Goal: Use online tool/utility: Utilize a website feature to perform a specific function

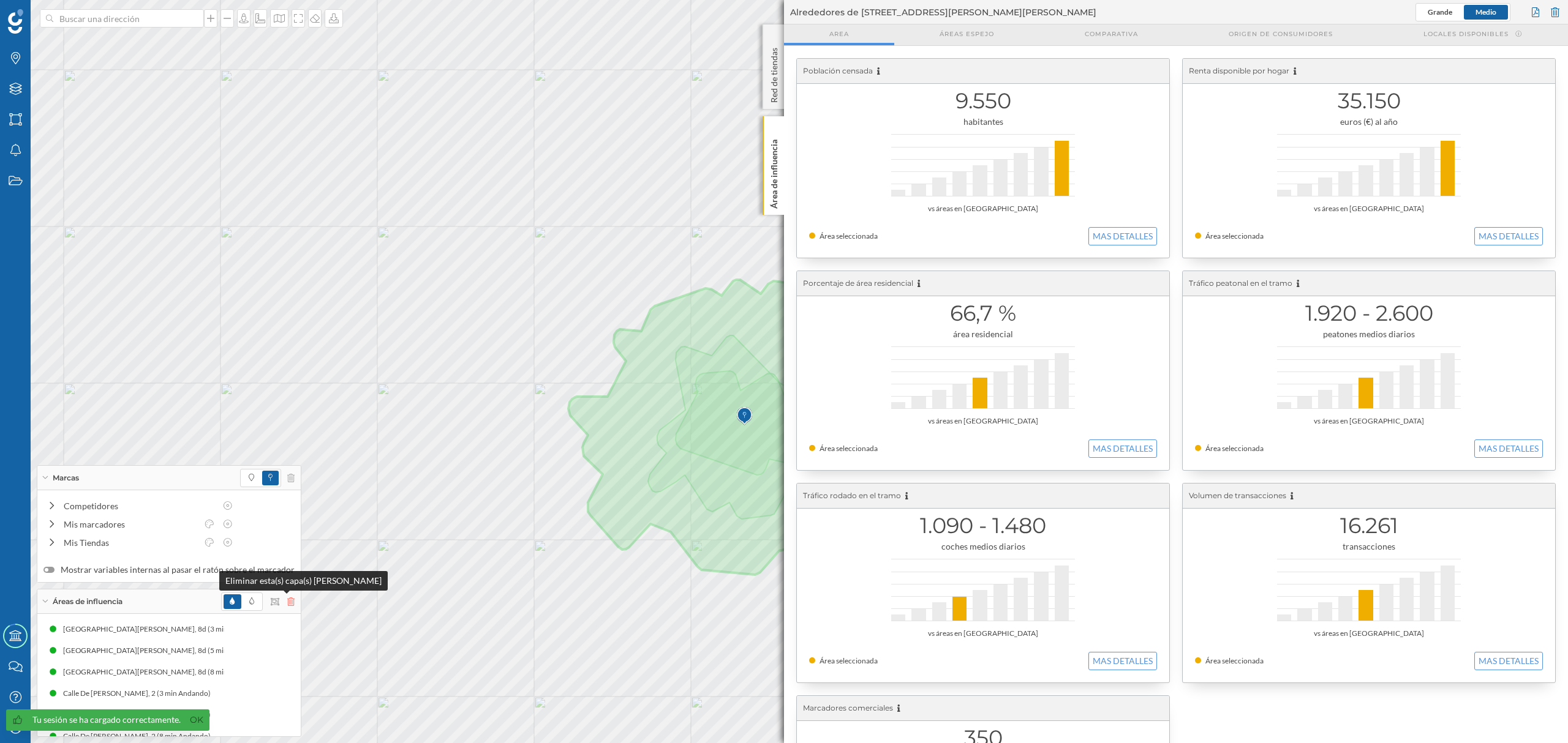
click at [288, 605] on icon at bounding box center [291, 601] width 8 height 8
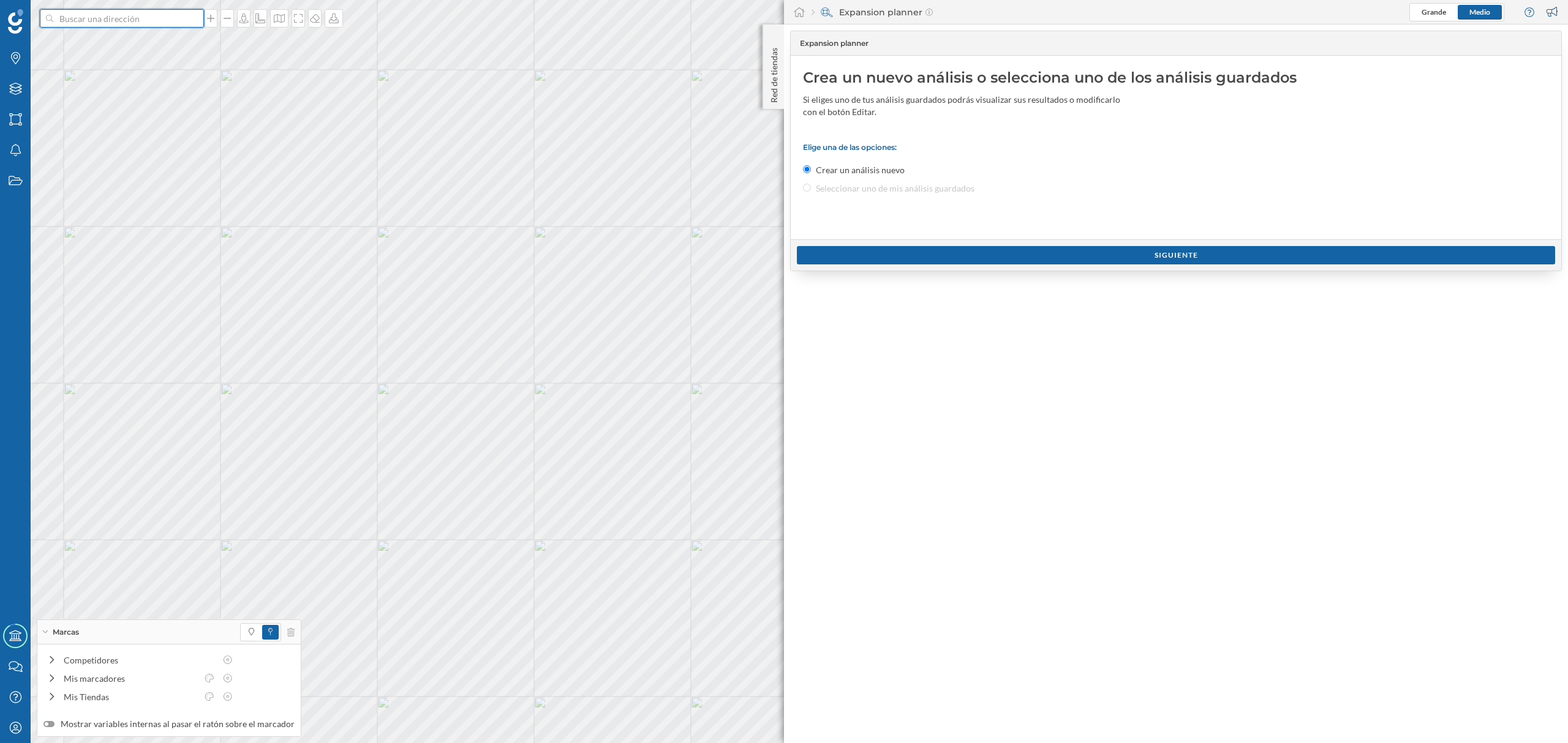
click at [160, 17] on input at bounding box center [122, 18] width 137 height 18
paste input "C. [STREET_ADDRESS]"
type input "C. [STREET_ADDRESS]"
click at [160, 48] on icon "24008 [GEOGRAPHIC_DATA], [GEOGRAPHIC_DATA]" at bounding box center [144, 45] width 163 height 23
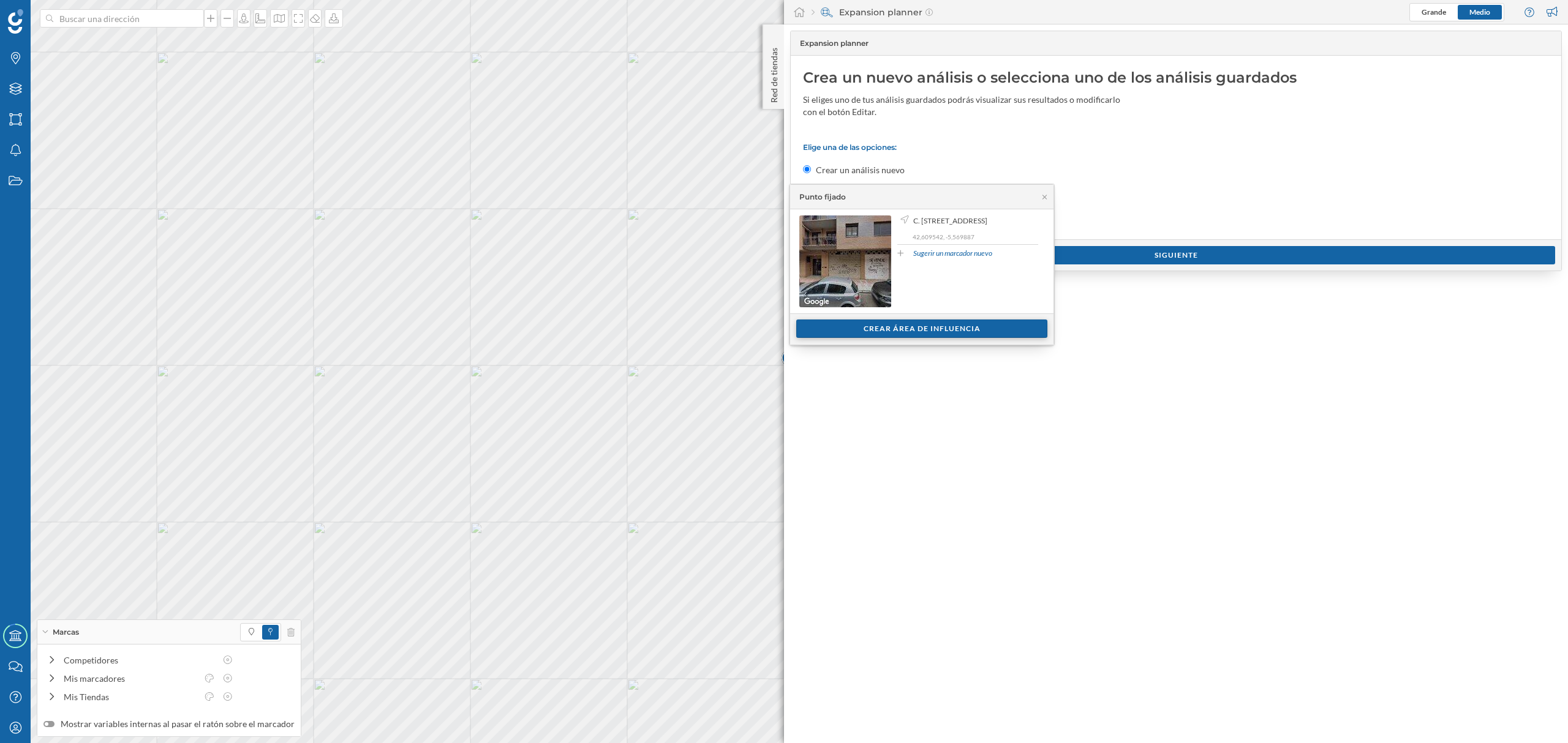
click at [861, 337] on div "Crear área de influencia" at bounding box center [922, 329] width 251 height 18
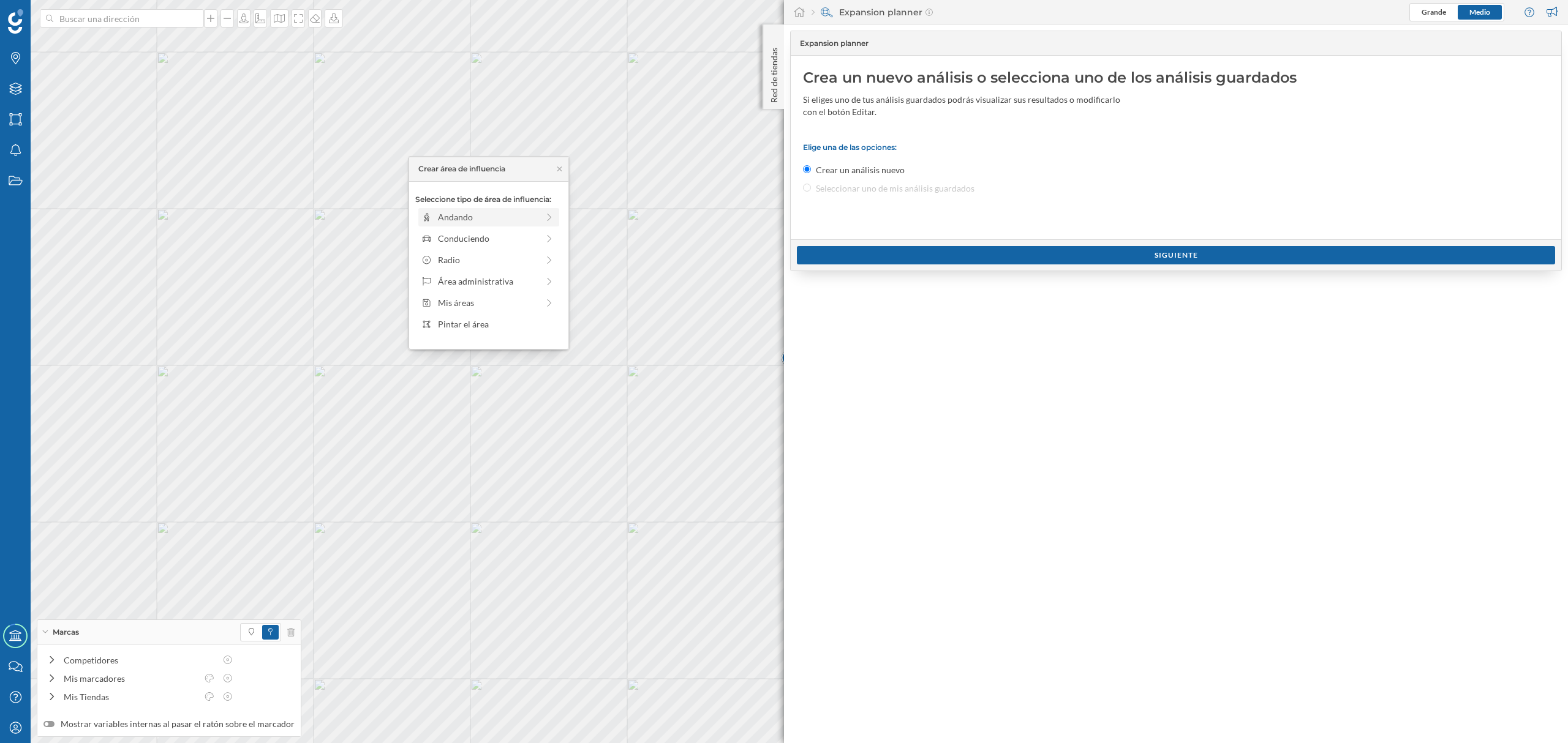
click at [534, 214] on div "Andando" at bounding box center [488, 216] width 100 height 13
click at [466, 302] on div "Crear área de influencia" at bounding box center [489, 305] width 147 height 18
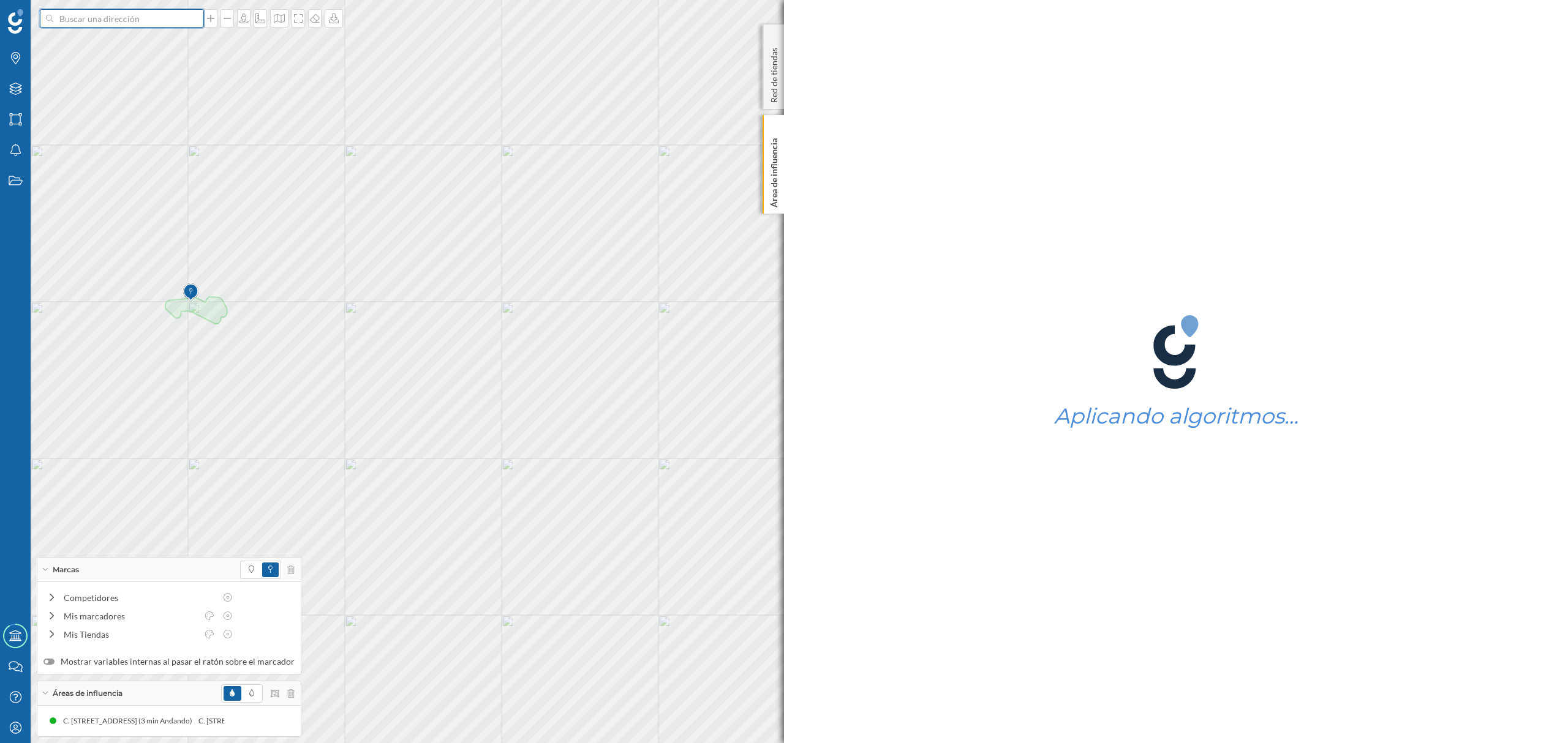
click at [155, 19] on input at bounding box center [122, 18] width 137 height 18
click at [156, 43] on span "C. [STREET_ADDRESS]" at bounding box center [146, 46] width 167 height 13
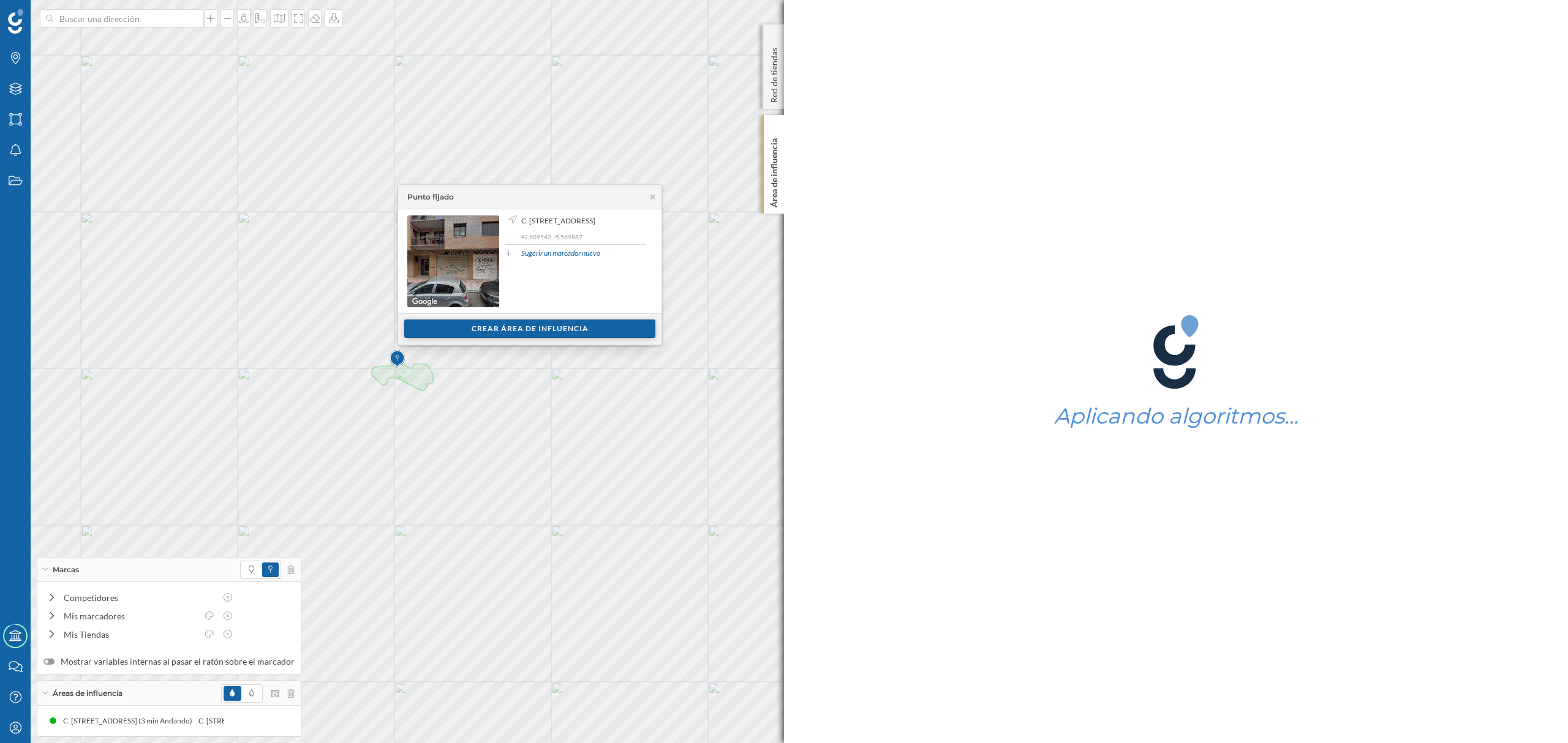
click at [571, 328] on div "Crear área de influencia" at bounding box center [530, 329] width 251 height 18
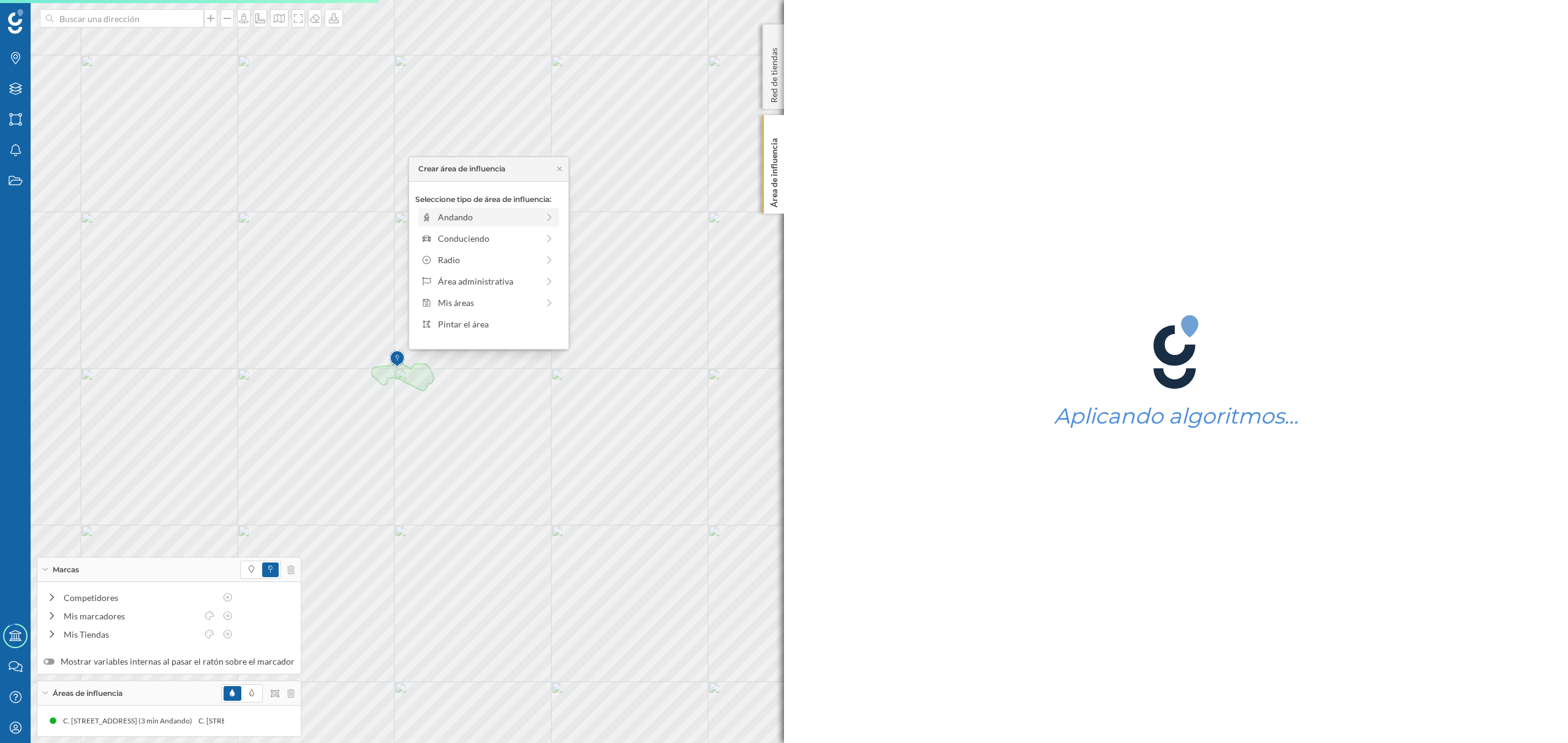
click at [498, 209] on div "Andando" at bounding box center [489, 218] width 141 height 18
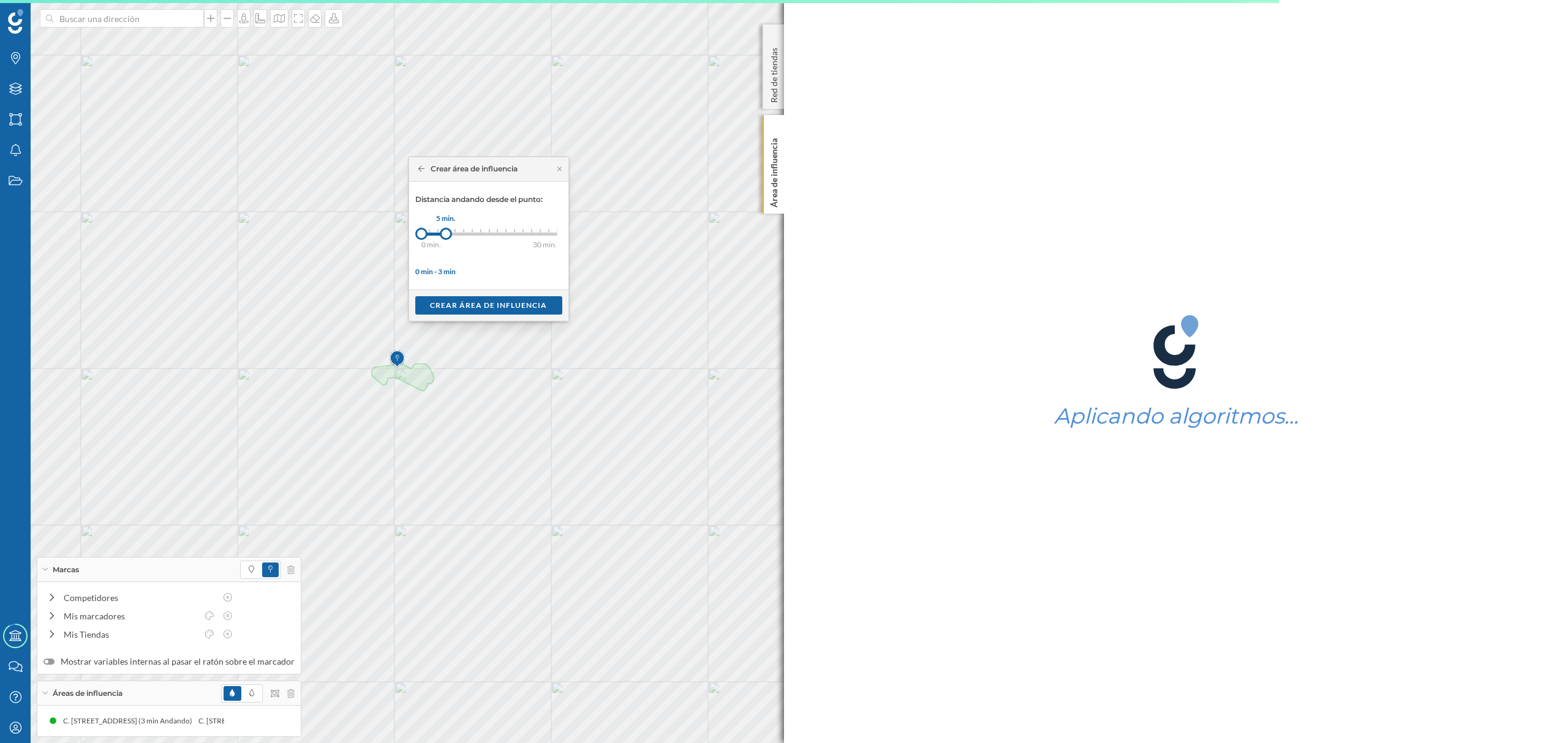
drag, startPoint x: 436, startPoint y: 233, endPoint x: 447, endPoint y: 235, distance: 11.2
click at [447, 235] on div "5 min." at bounding box center [446, 234] width 13 height 13
click at [450, 302] on div "Crear área de influencia" at bounding box center [489, 305] width 147 height 18
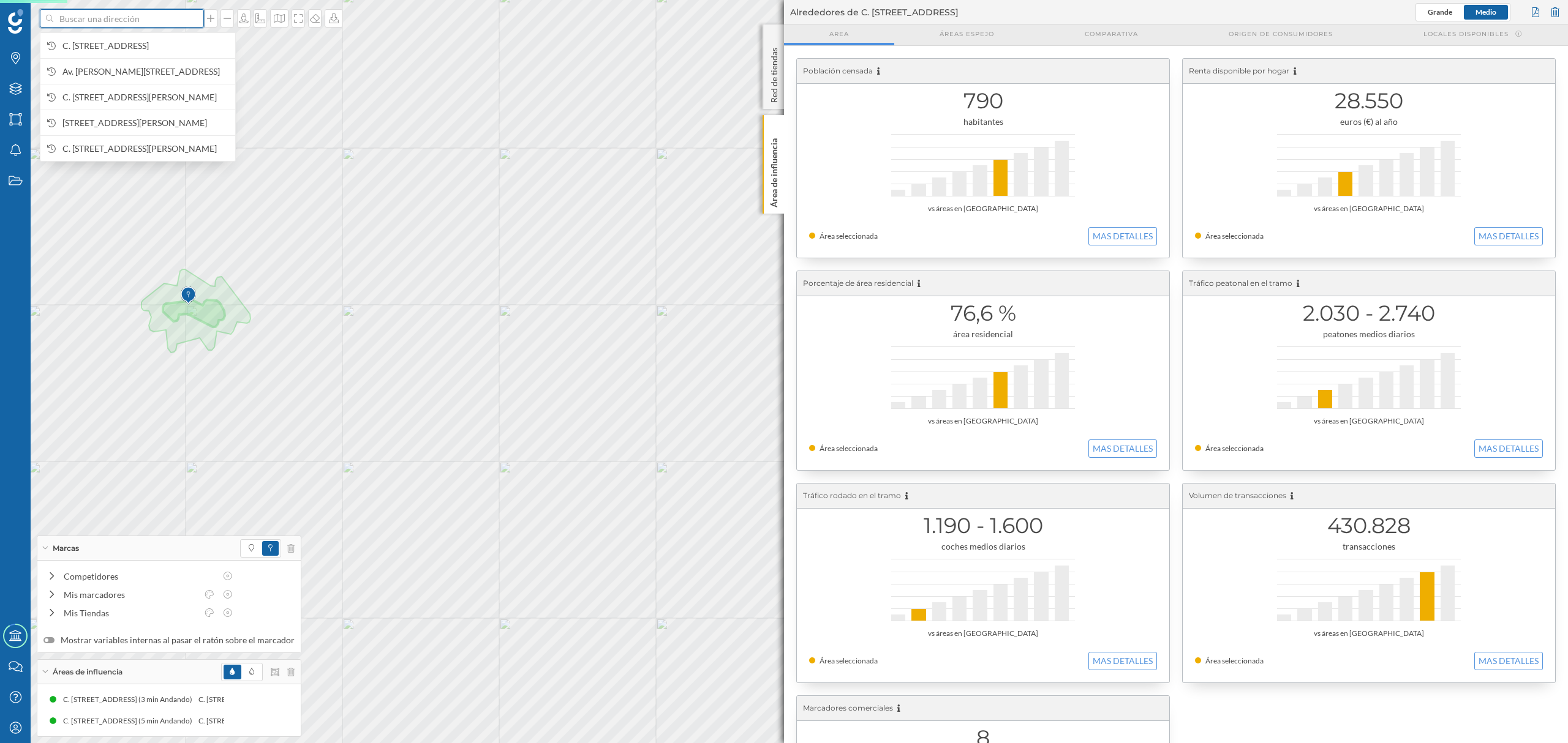
click at [159, 24] on input at bounding box center [122, 18] width 137 height 18
click at [164, 45] on span "C. [STREET_ADDRESS]" at bounding box center [146, 46] width 167 height 13
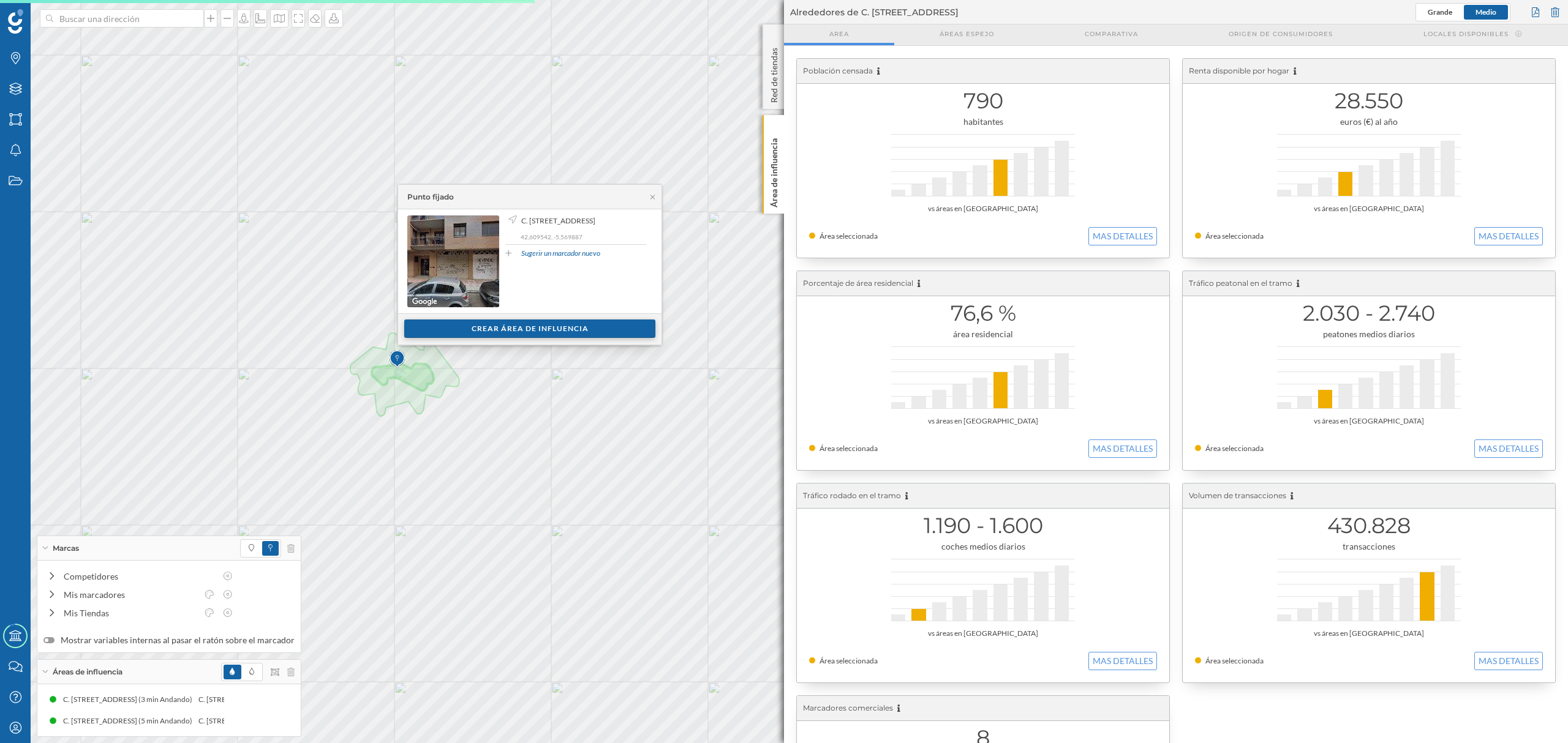
click at [506, 327] on div "Crear área de influencia" at bounding box center [530, 329] width 251 height 18
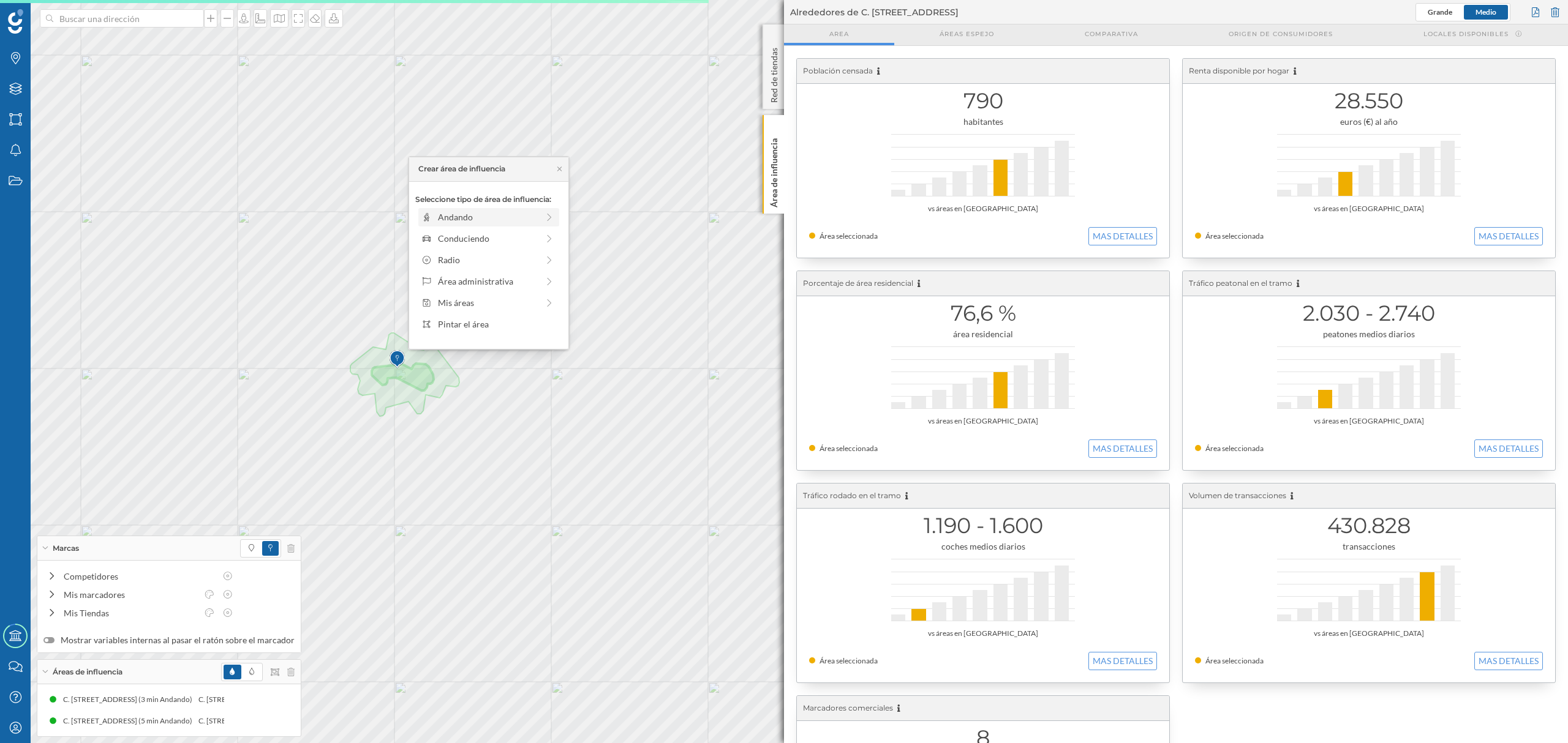
click at [461, 214] on div "Andando" at bounding box center [488, 216] width 100 height 13
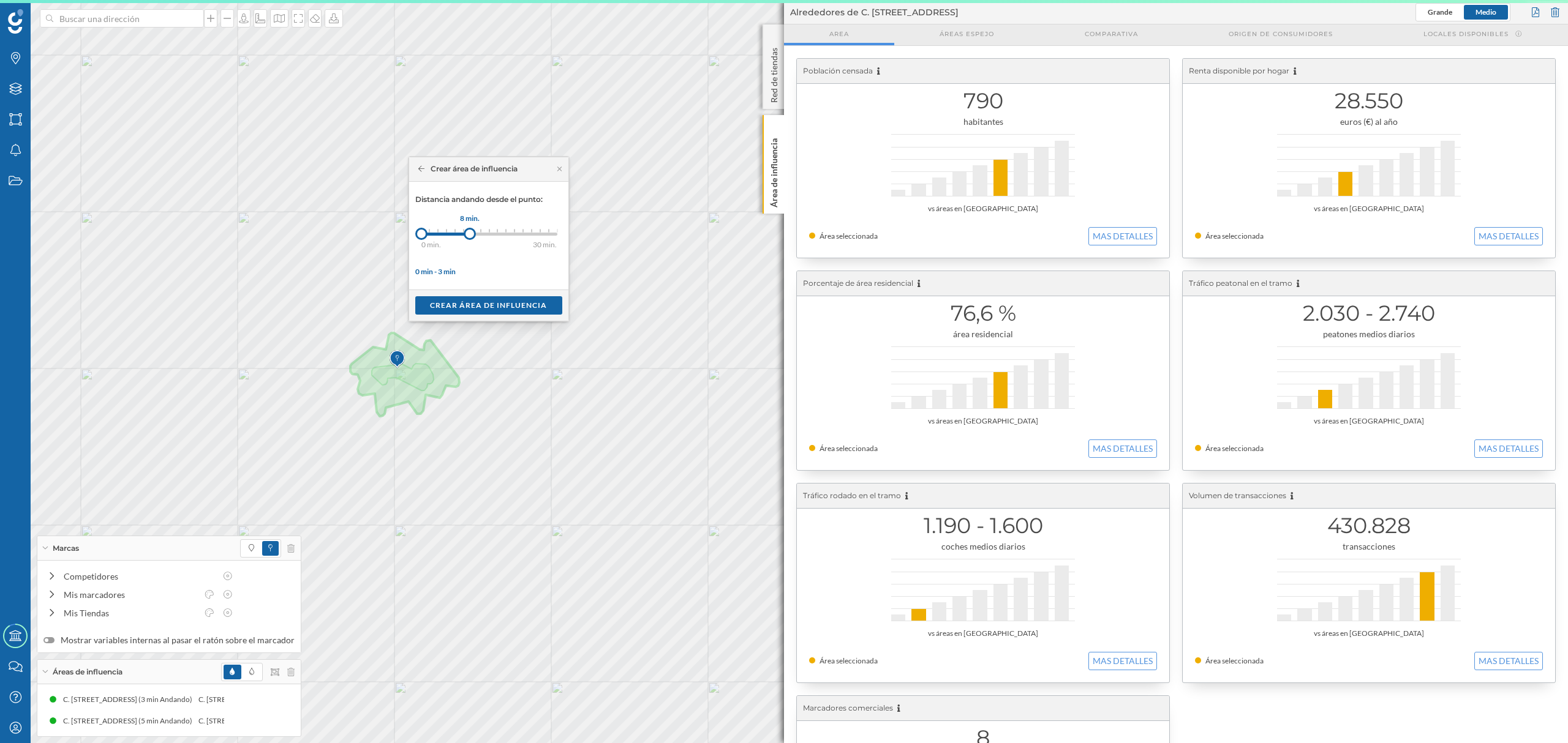
drag, startPoint x: 434, startPoint y: 235, endPoint x: 470, endPoint y: 239, distance: 36.2
click at [470, 239] on div at bounding box center [469, 234] width 13 height 13
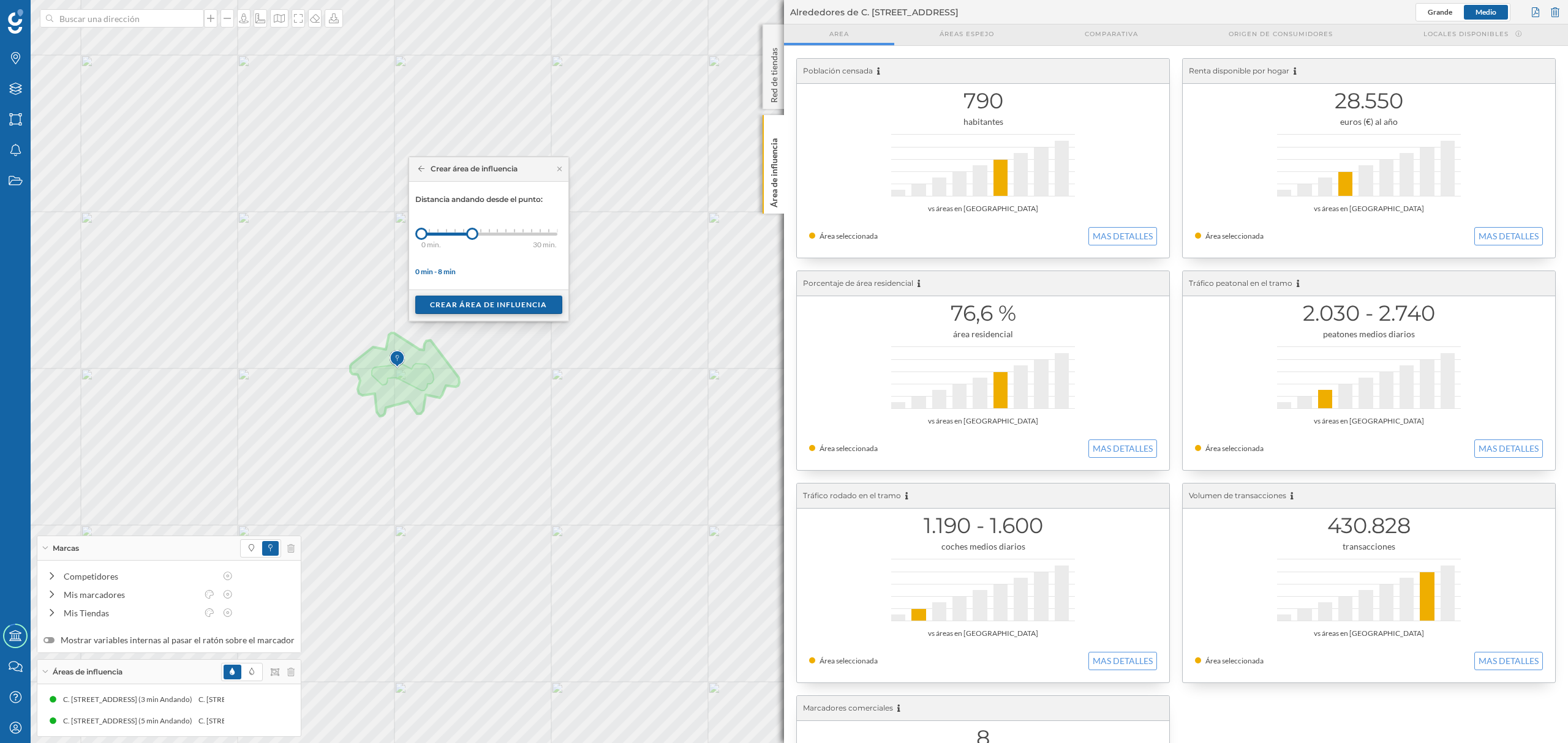
click at [470, 299] on div "Crear área de influencia" at bounding box center [489, 305] width 147 height 18
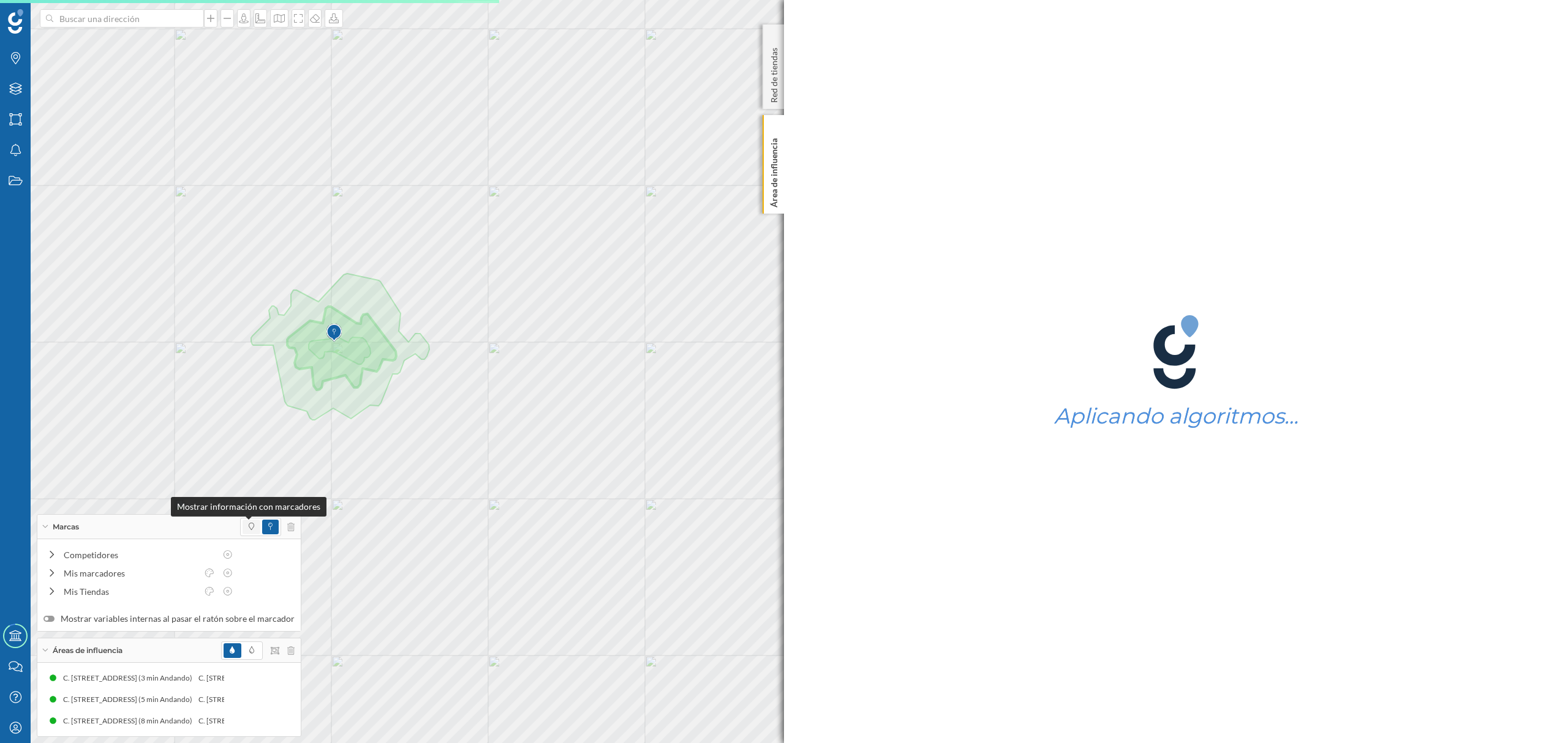
click at [249, 523] on icon at bounding box center [251, 526] width 6 height 8
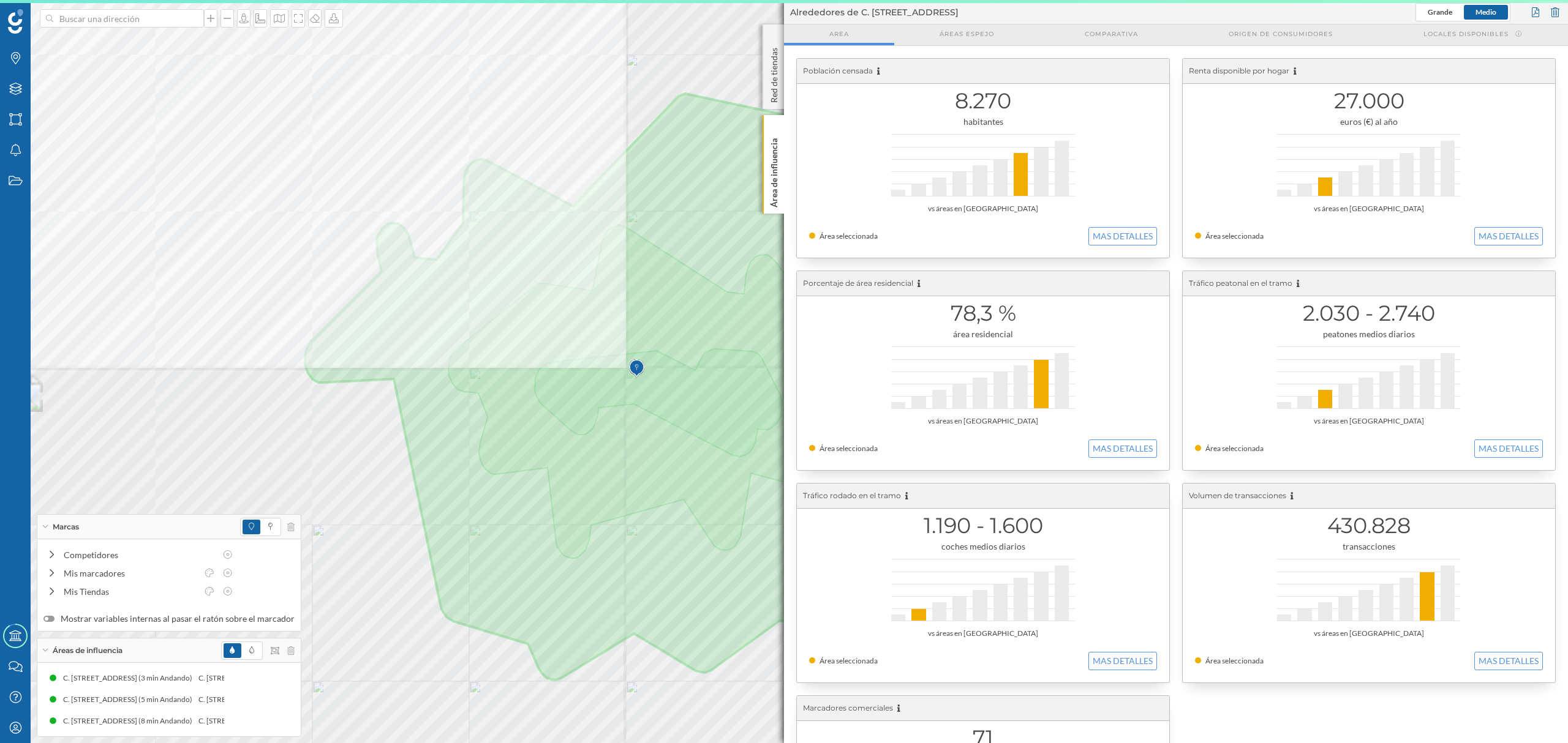
click at [47, 528] on div "Marcas" at bounding box center [169, 527] width 263 height 24
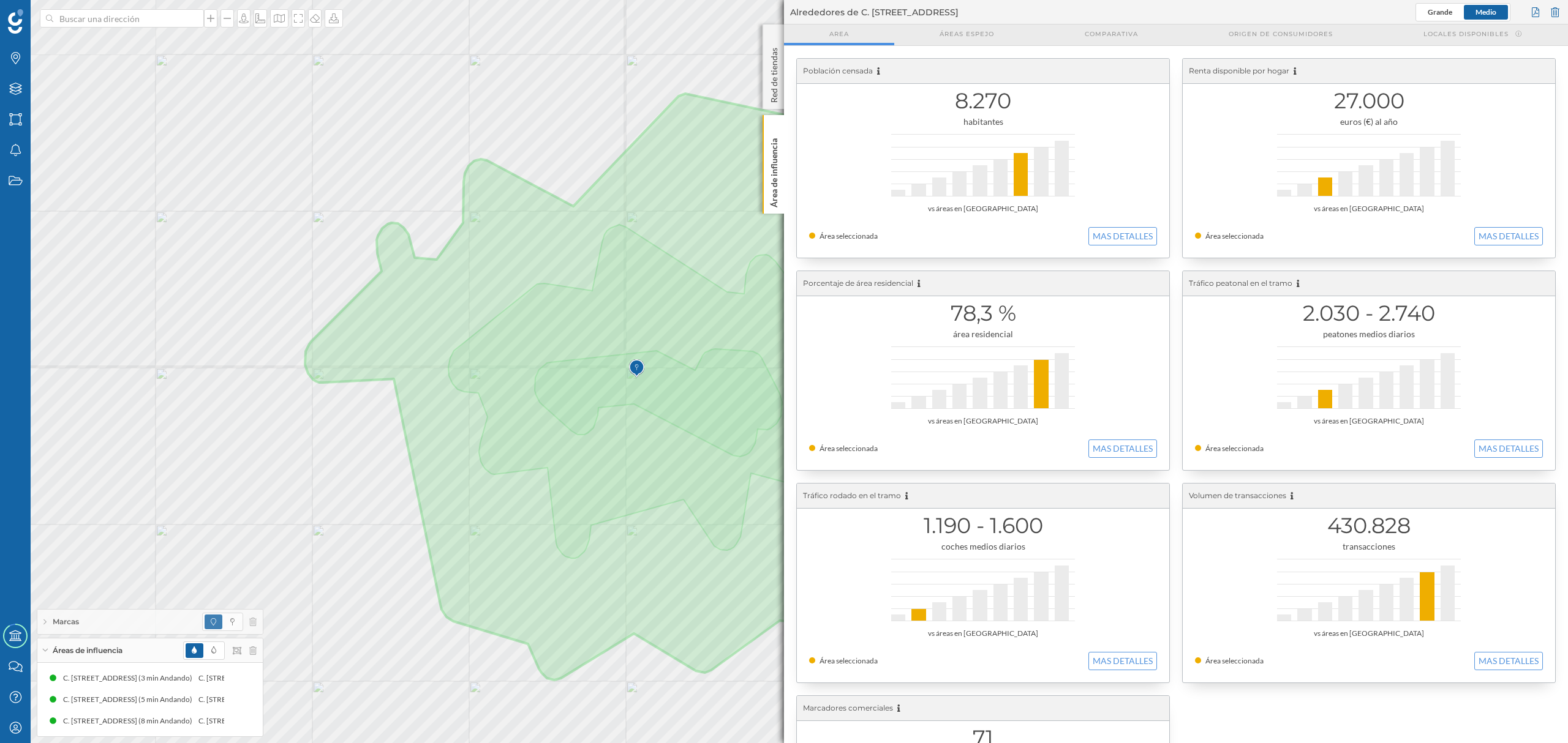
click at [47, 617] on div "Marcas" at bounding box center [150, 622] width 225 height 24
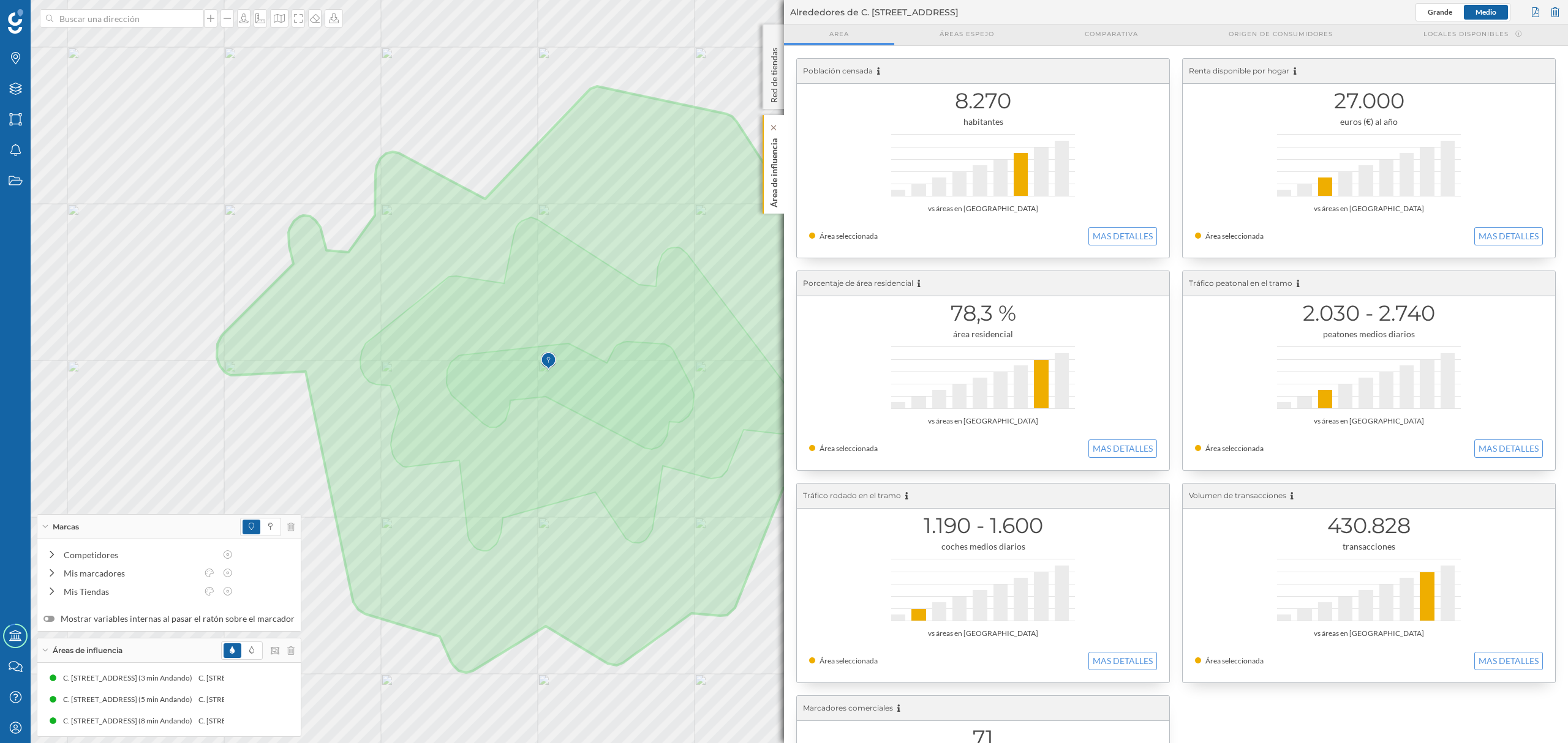
click at [774, 183] on p "Área de influencia" at bounding box center [774, 170] width 13 height 74
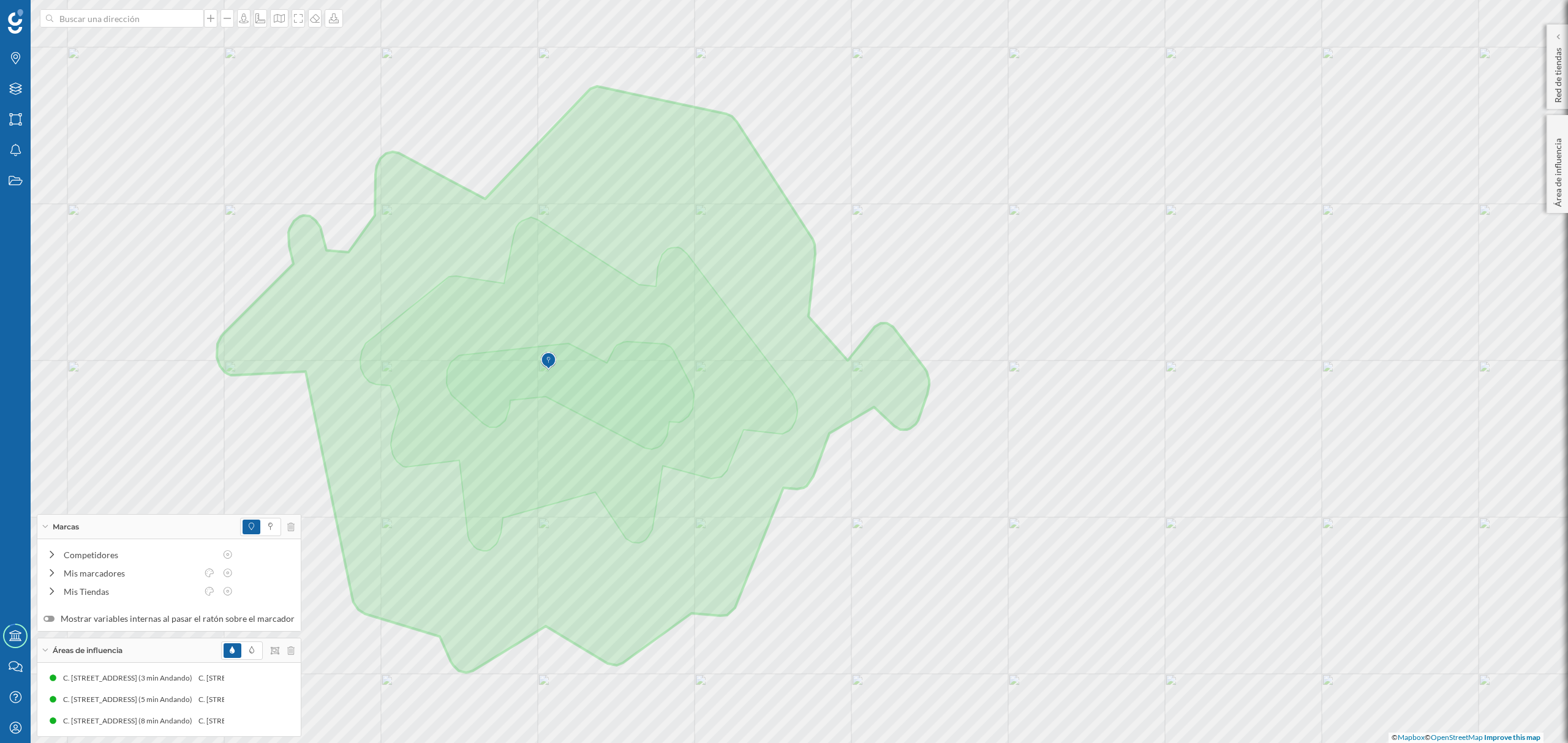
click at [49, 522] on div "Marcas" at bounding box center [169, 527] width 263 height 24
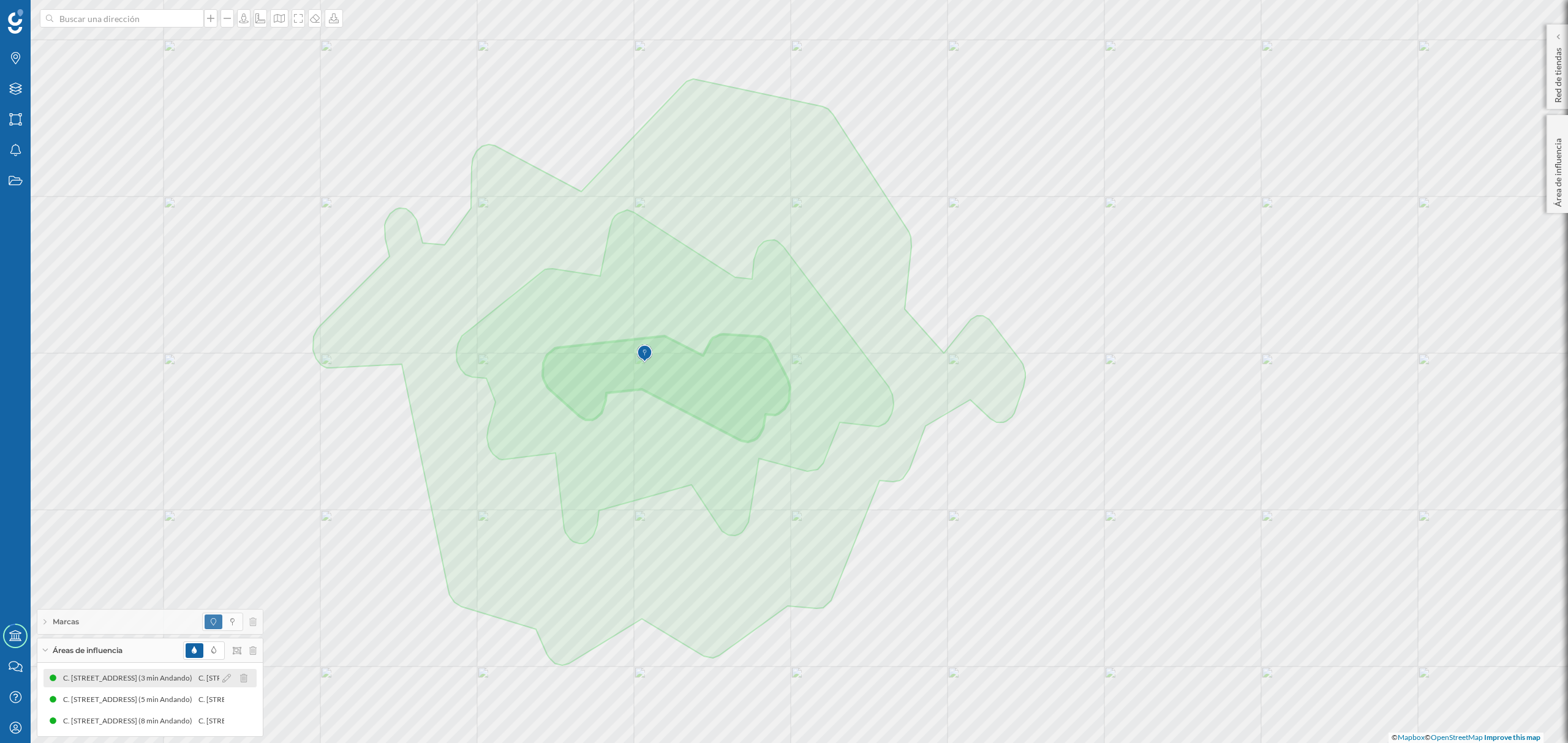
click at [172, 681] on div "C. [STREET_ADDRESS] (3 min Andando)" at bounding box center [131, 679] width 136 height 13
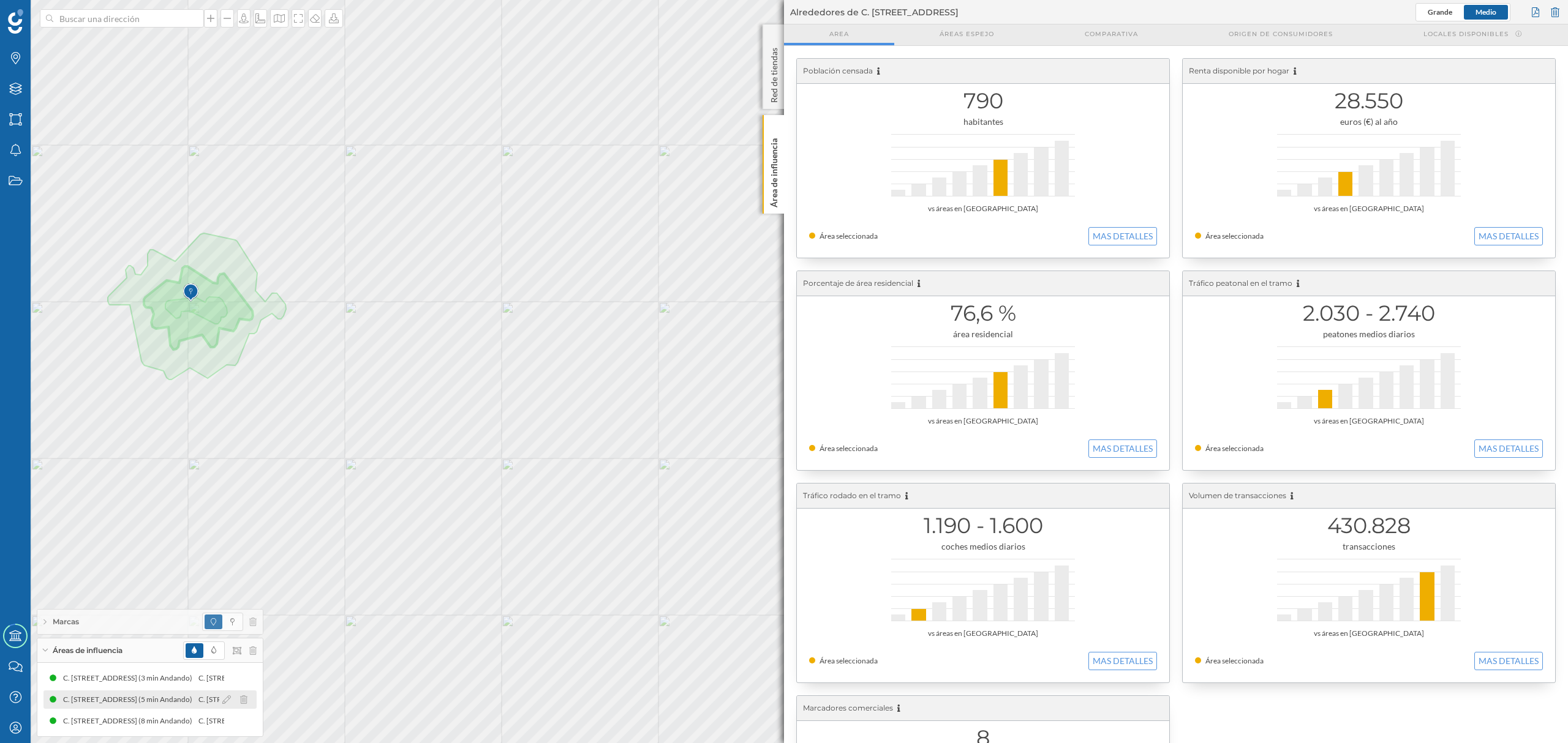
click at [142, 701] on div "C. [STREET_ADDRESS] (5 min Andando)" at bounding box center [129, 699] width 136 height 13
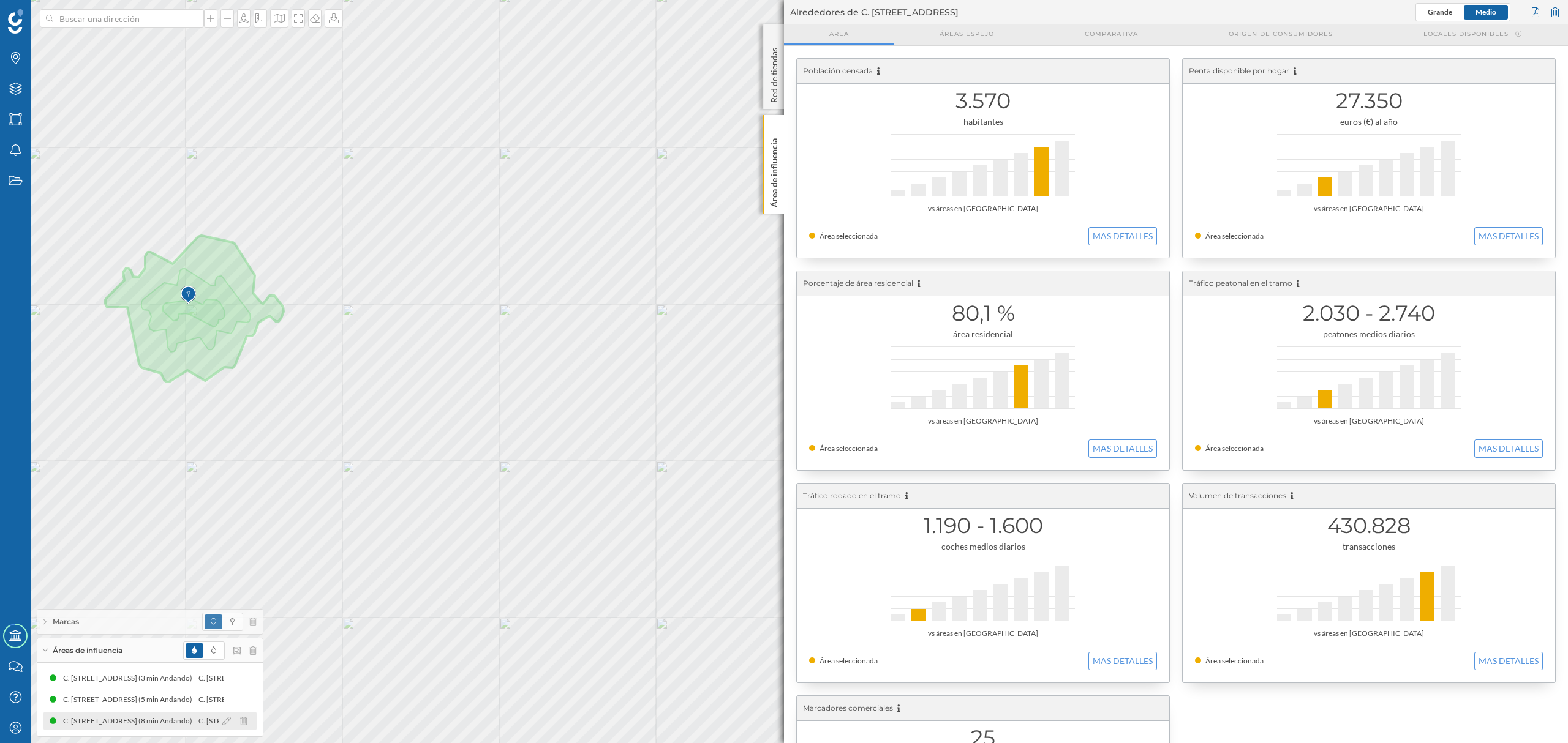
click at [181, 728] on div "C. [STREET_ADDRESS] (8 min Andando) C. [STREET_ADDRESS] (8 min Andando)" at bounding box center [150, 721] width 213 height 18
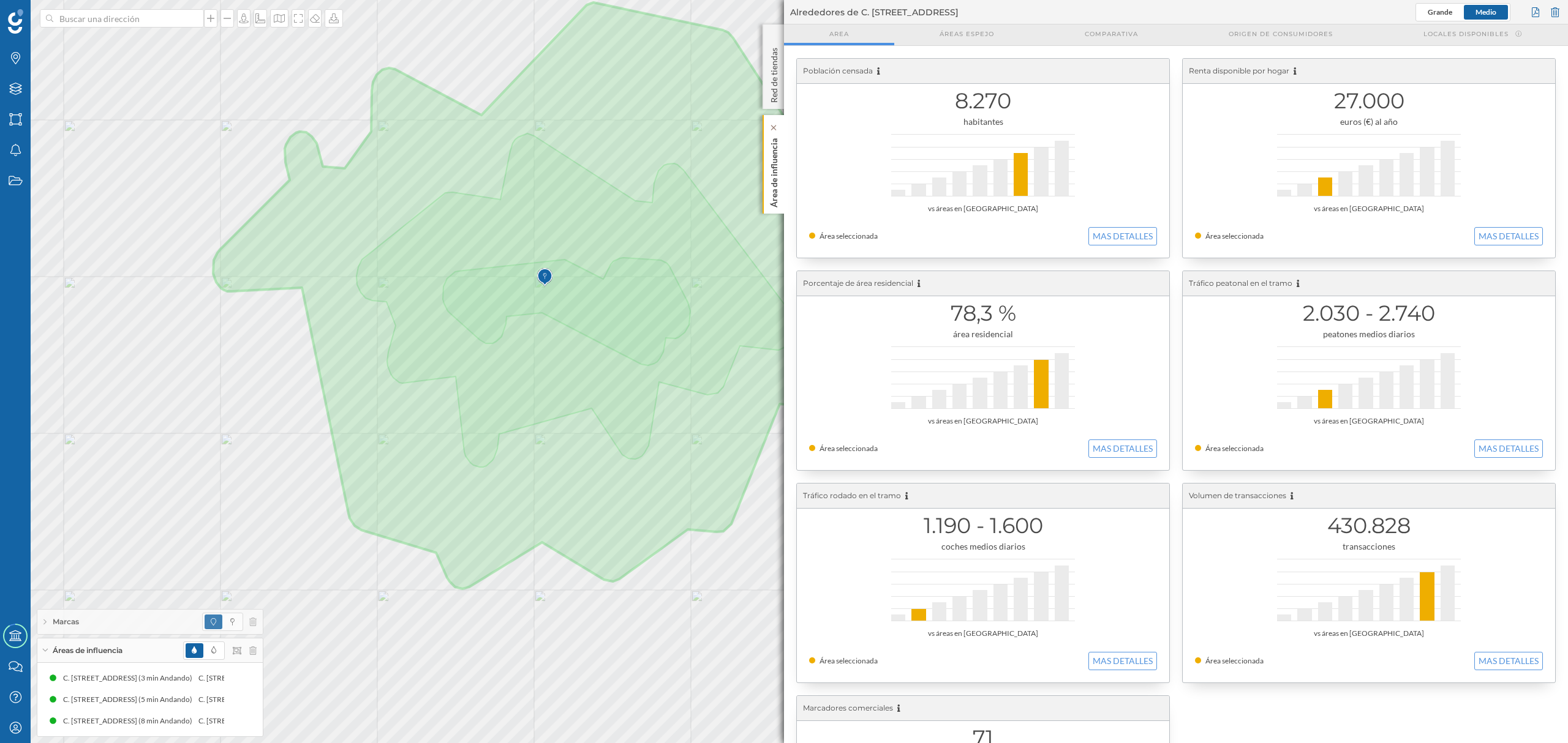
click at [775, 193] on p "Área de influencia" at bounding box center [774, 170] width 13 height 74
